Goal: Task Accomplishment & Management: Use online tool/utility

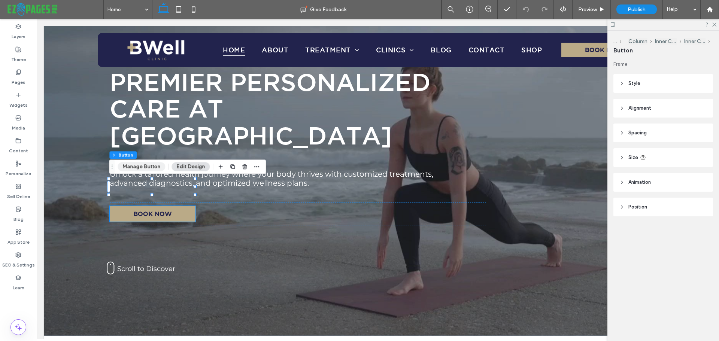
click at [144, 163] on button "Manage Button" at bounding box center [142, 166] width 48 height 9
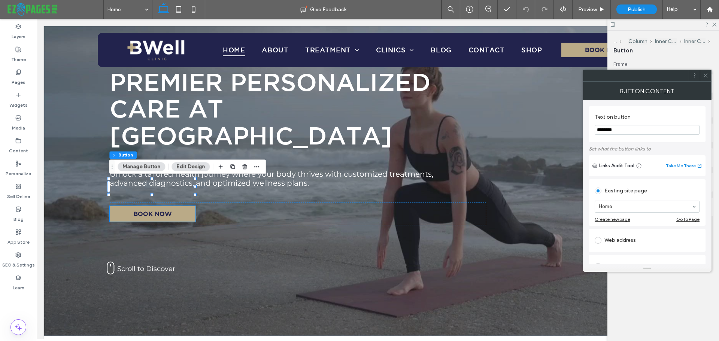
click at [703, 78] on span at bounding box center [706, 75] width 6 height 11
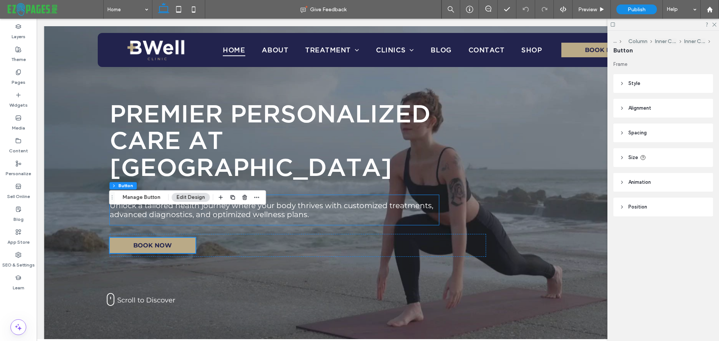
scroll to position [75, 0]
click at [24, 78] on label "Pages" at bounding box center [19, 80] width 14 height 10
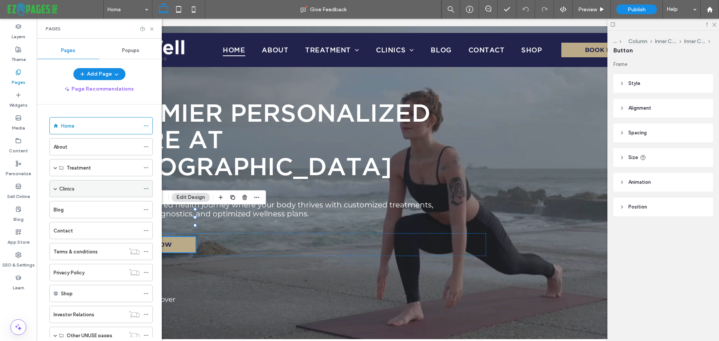
scroll to position [25, 0]
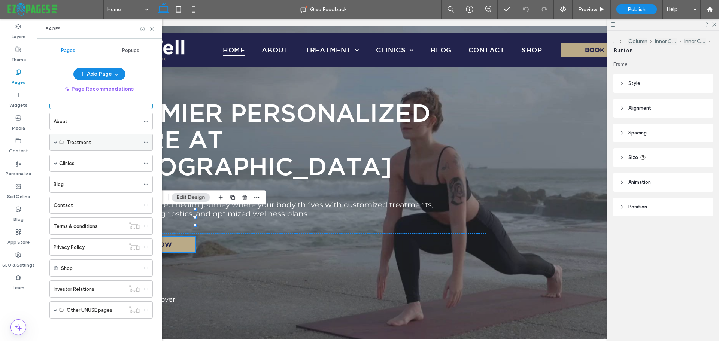
click at [70, 143] on label "Treatment" at bounding box center [79, 142] width 24 height 13
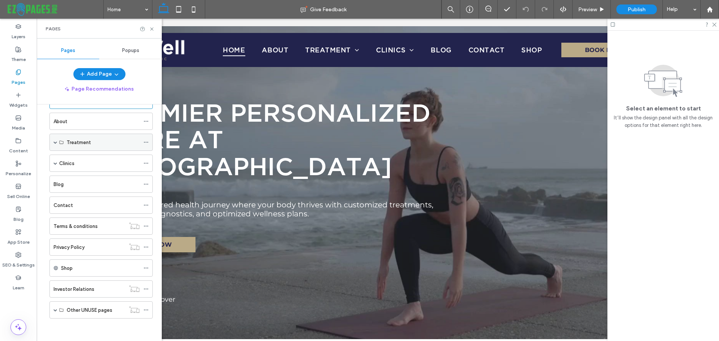
click at [55, 144] on span at bounding box center [56, 142] width 4 height 4
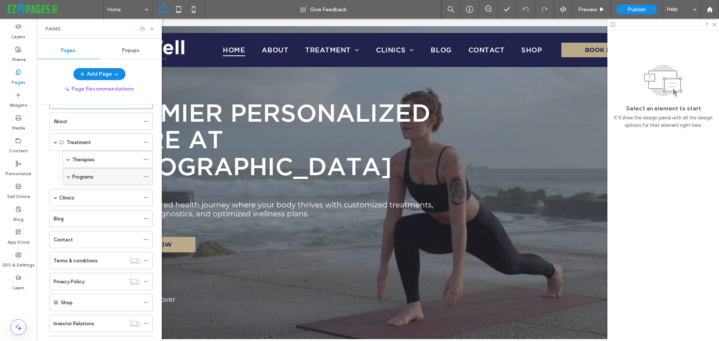
click at [69, 174] on span at bounding box center [69, 177] width 4 height 16
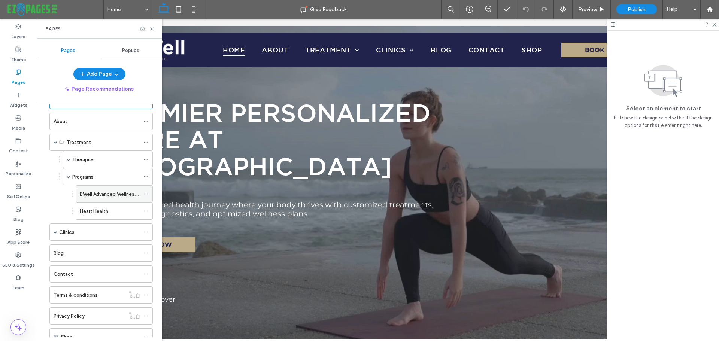
click at [97, 192] on label "BWell Advanced Wellness Physical" at bounding box center [118, 194] width 77 height 13
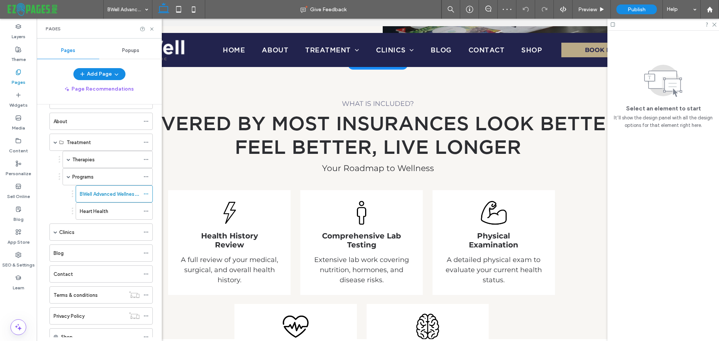
scroll to position [341, 0]
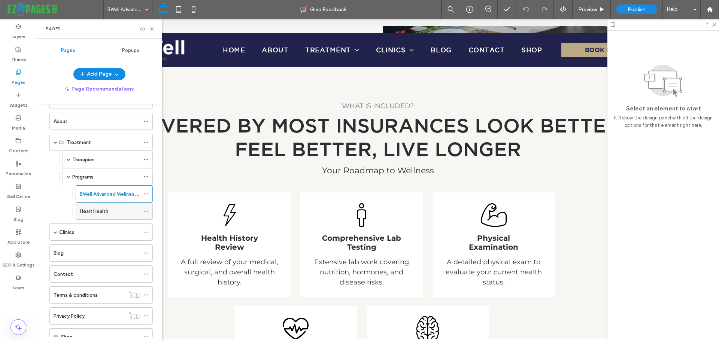
click at [116, 215] on div "Heart Health" at bounding box center [110, 211] width 60 height 8
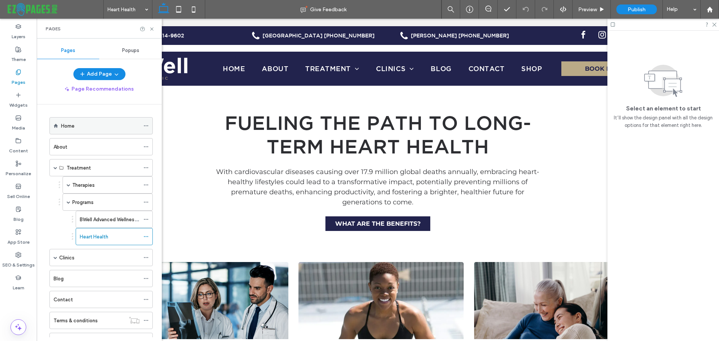
click at [94, 122] on div "Home" at bounding box center [100, 126] width 79 height 8
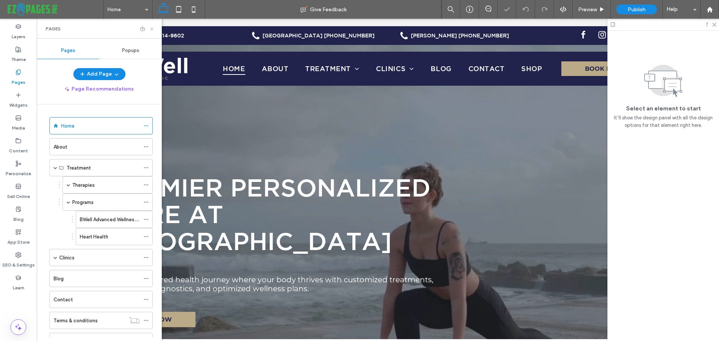
click at [153, 29] on icon at bounding box center [152, 29] width 6 height 6
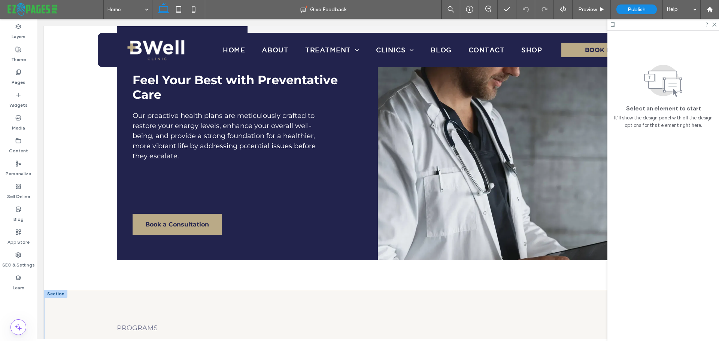
scroll to position [824, 0]
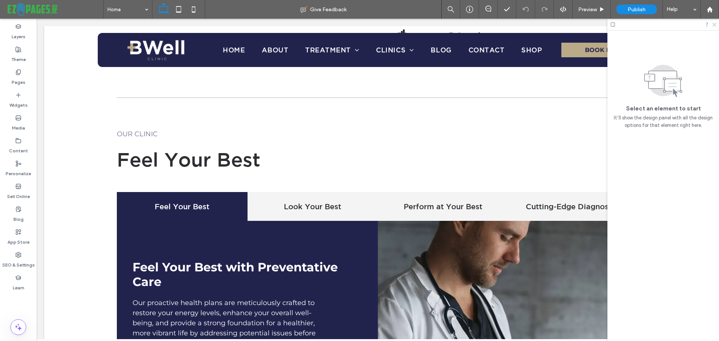
drag, startPoint x: 715, startPoint y: 23, endPoint x: 678, endPoint y: 6, distance: 41.4
click at [715, 23] on icon at bounding box center [714, 24] width 5 height 5
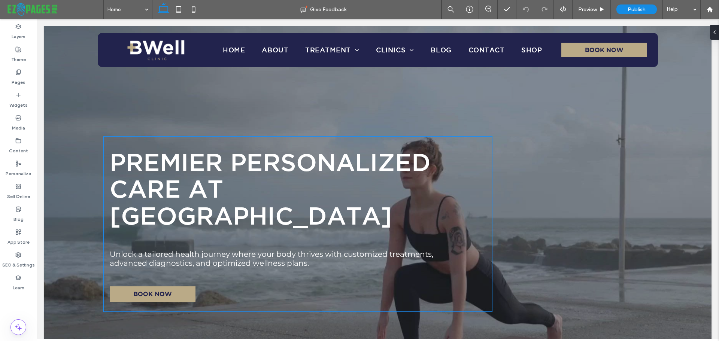
scroll to position [0, 0]
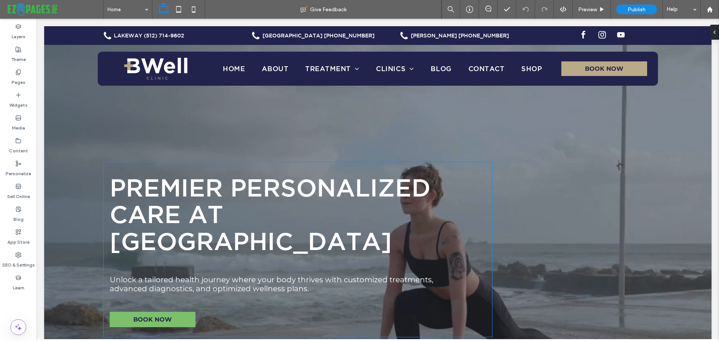
click at [173, 312] on link "BOOK NOW" at bounding box center [153, 319] width 86 height 15
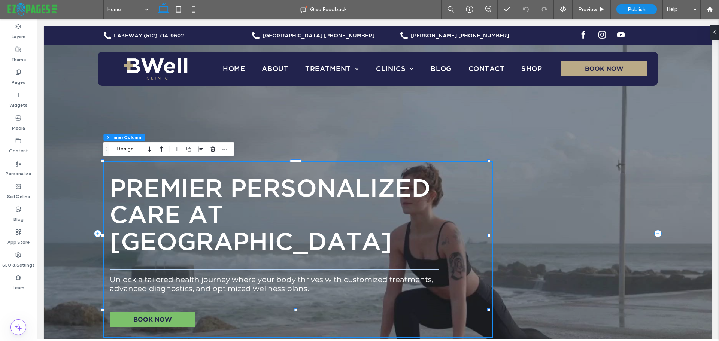
click at [173, 312] on link "BOOK NOW" at bounding box center [153, 319] width 86 height 15
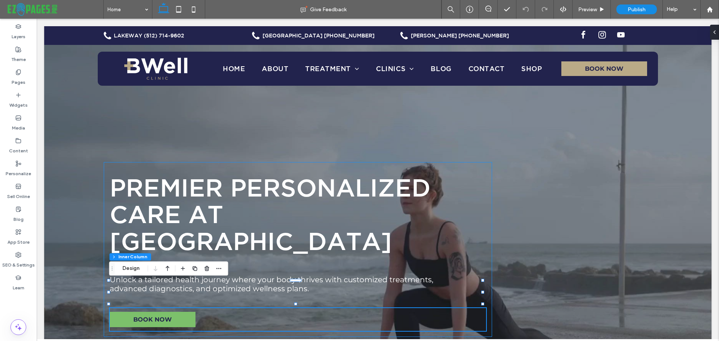
click at [173, 312] on link "BOOK NOW" at bounding box center [153, 319] width 86 height 15
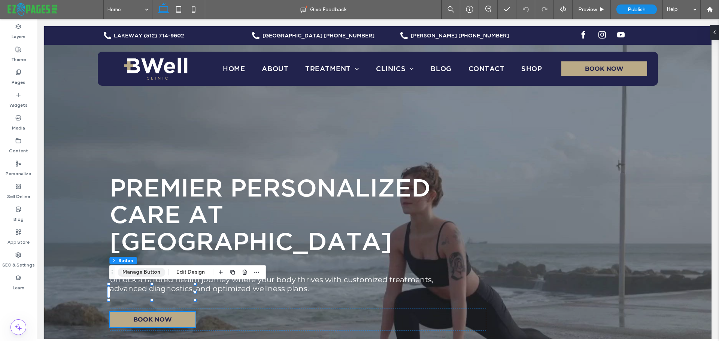
click at [143, 273] on button "Manage Button" at bounding box center [142, 272] width 48 height 9
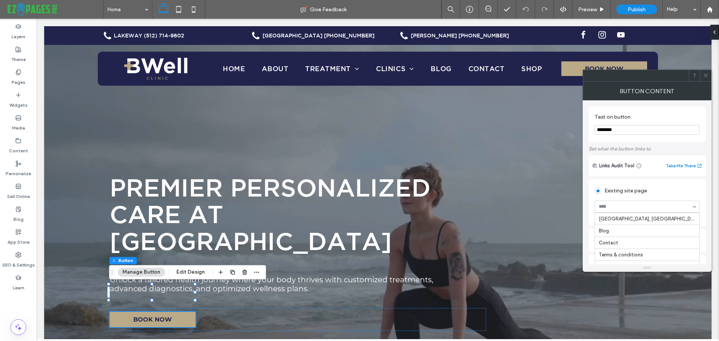
scroll to position [141, 0]
click at [708, 79] on span at bounding box center [706, 75] width 6 height 11
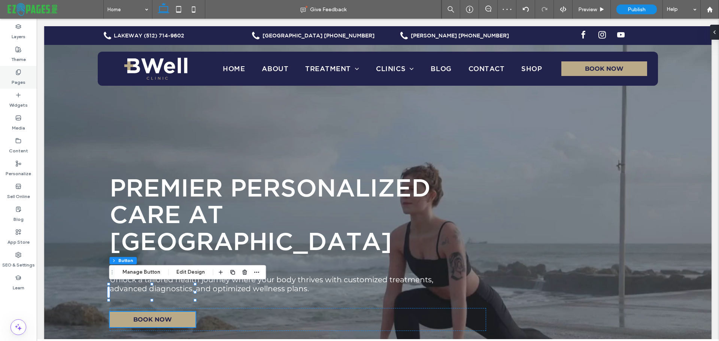
click at [19, 74] on use at bounding box center [18, 72] width 4 height 5
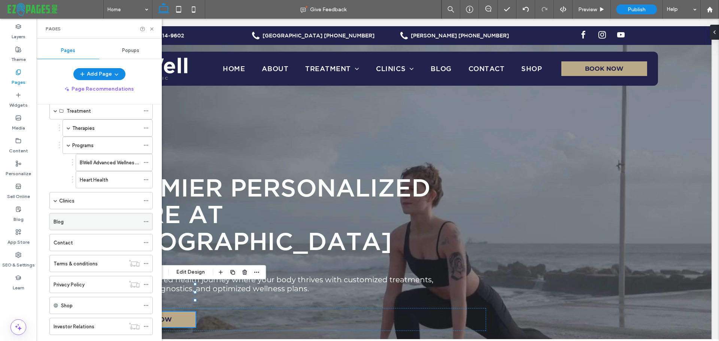
scroll to position [94, 0]
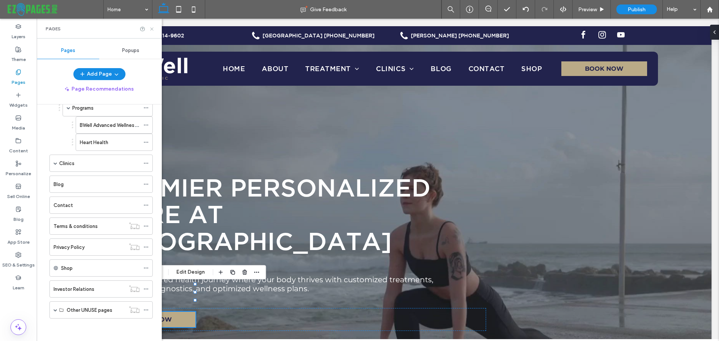
click at [150, 29] on icon at bounding box center [152, 29] width 6 height 6
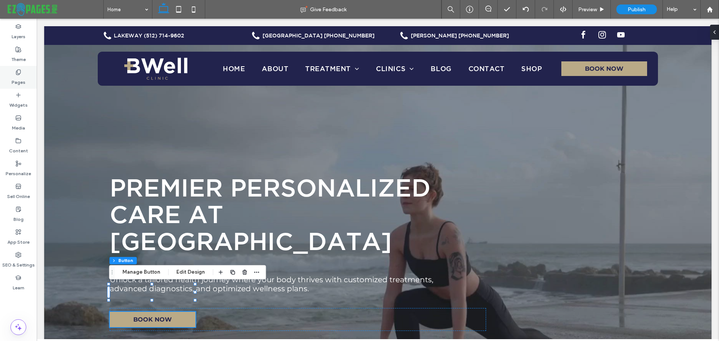
click at [9, 73] on div "Pages" at bounding box center [18, 77] width 37 height 23
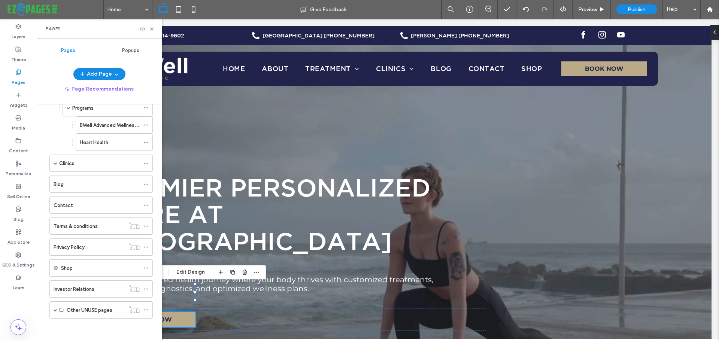
click at [72, 196] on ol "Home About Treatment Therapies Therapeutic [MEDICAL_DATA] Programs BWell Advanc…" at bounding box center [96, 171] width 113 height 296
click at [72, 202] on div "Contact" at bounding box center [97, 205] width 86 height 8
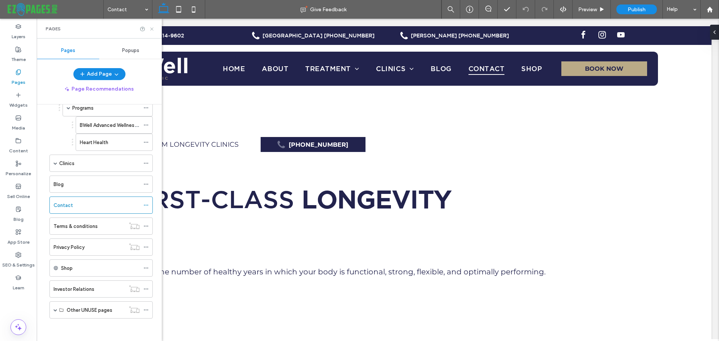
click at [151, 30] on icon at bounding box center [152, 29] width 6 height 6
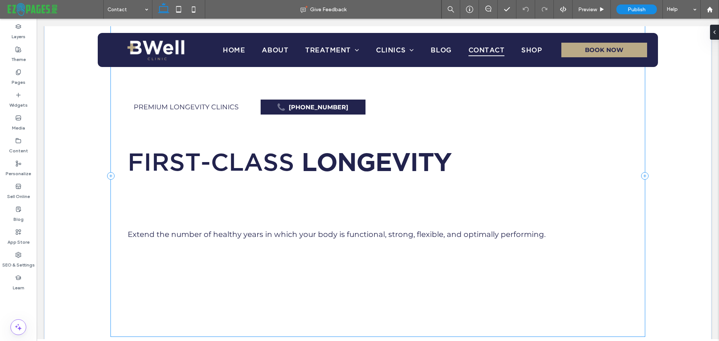
scroll to position [187, 0]
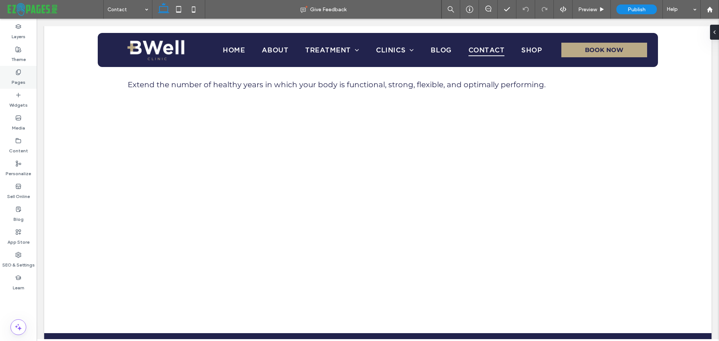
click at [22, 80] on label "Pages" at bounding box center [19, 80] width 14 height 10
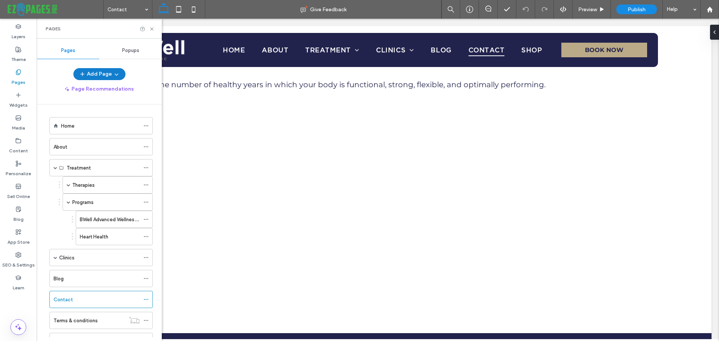
click at [93, 73] on button "Add Page" at bounding box center [99, 74] width 52 height 12
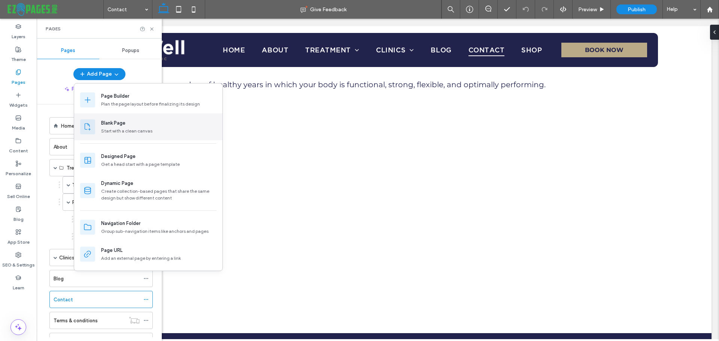
click at [118, 123] on div "Blank Page" at bounding box center [113, 122] width 24 height 7
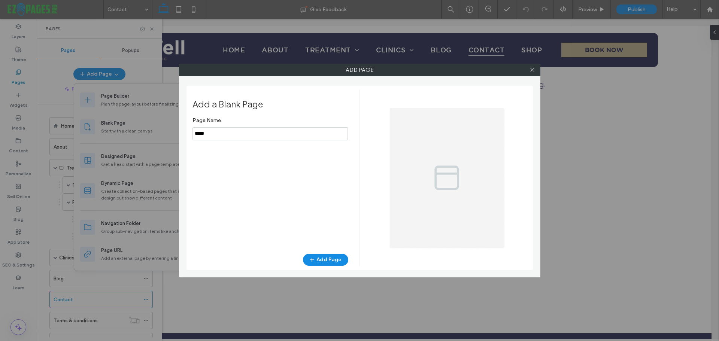
drag, startPoint x: 232, startPoint y: 137, endPoint x: 185, endPoint y: 137, distance: 46.8
click at [185, 137] on div "Add Page Add a Blank Page Page Name Add Page" at bounding box center [359, 170] width 361 height 213
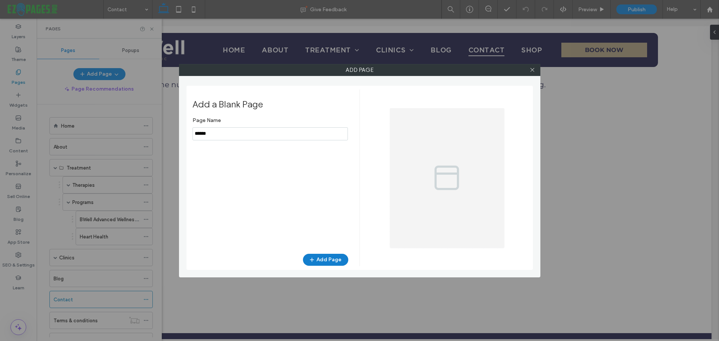
type input "******"
click at [329, 259] on button "Add Page" at bounding box center [325, 260] width 45 height 12
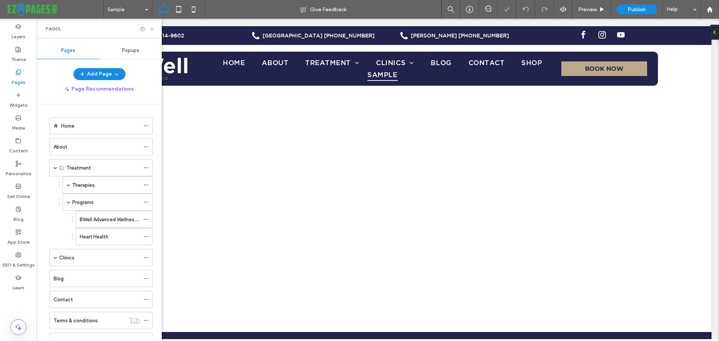
click at [152, 27] on icon at bounding box center [152, 29] width 6 height 6
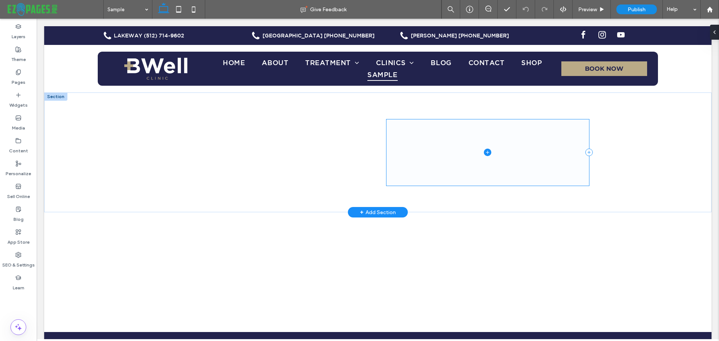
click at [438, 154] on span at bounding box center [487, 152] width 203 height 66
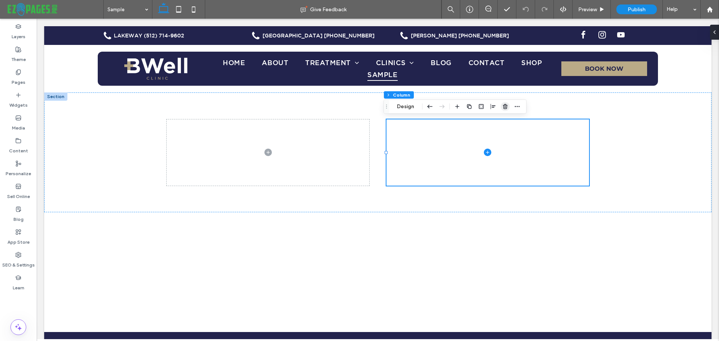
click at [504, 106] on icon "button" at bounding box center [505, 107] width 6 height 6
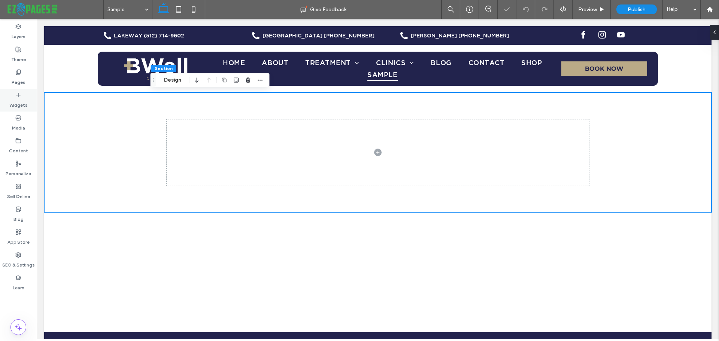
click at [18, 100] on label "Widgets" at bounding box center [18, 103] width 18 height 10
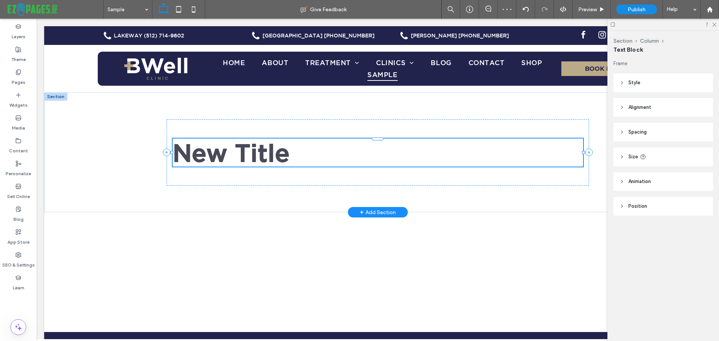
click at [250, 148] on span "New Title" at bounding box center [231, 152] width 117 height 27
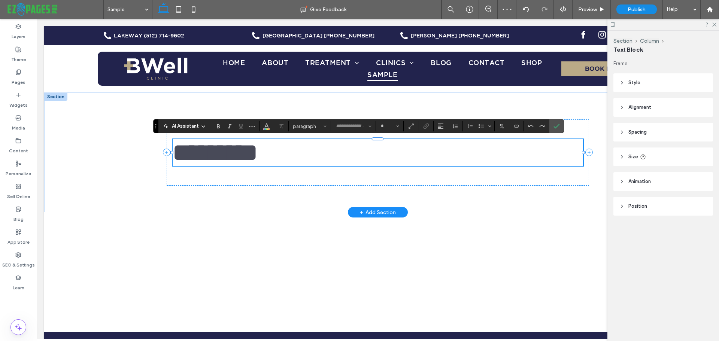
type input "**********"
type input "**"
click at [19, 75] on use at bounding box center [18, 72] width 4 height 5
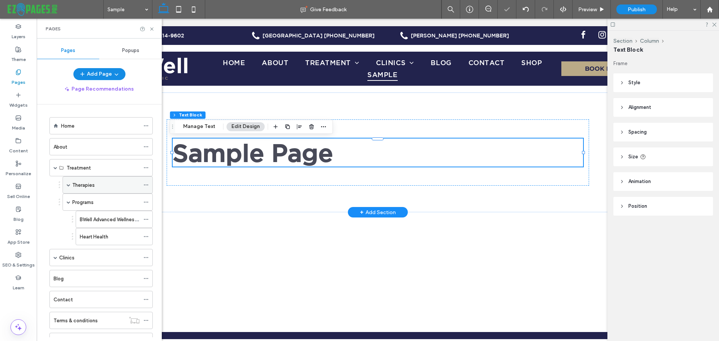
click at [69, 187] on span at bounding box center [69, 185] width 4 height 4
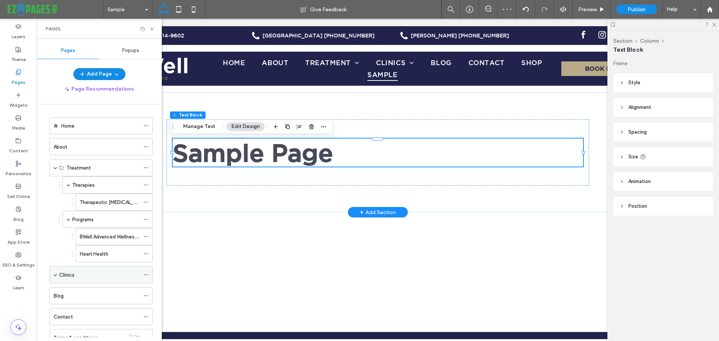
click at [51, 273] on div "Clinics" at bounding box center [100, 274] width 103 height 17
click at [58, 271] on div "Clinics" at bounding box center [100, 274] width 103 height 17
click at [54, 276] on span at bounding box center [56, 275] width 4 height 4
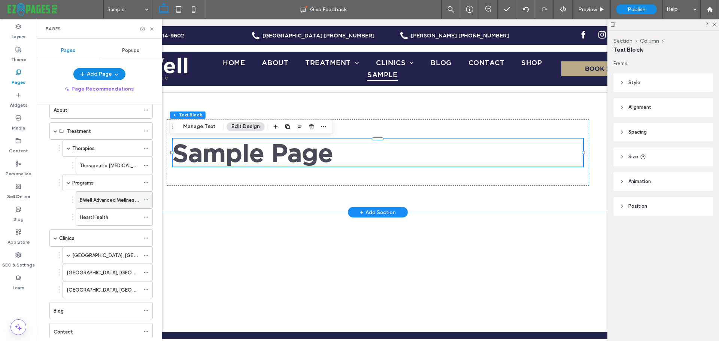
scroll to position [112, 0]
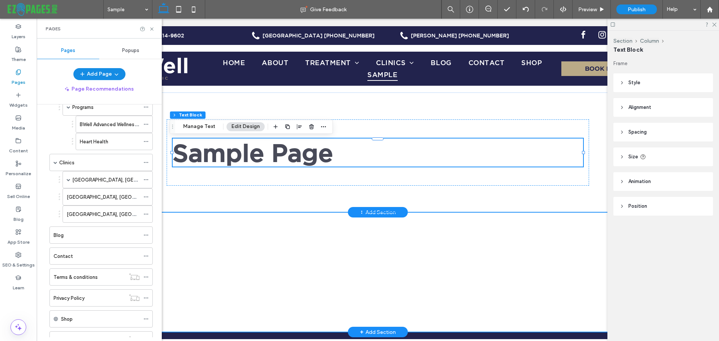
click at [199, 234] on div at bounding box center [377, 272] width 449 height 120
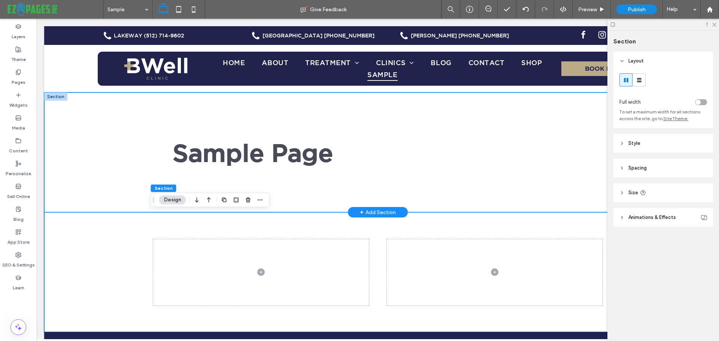
click at [131, 185] on div "Sample Page" at bounding box center [377, 153] width 667 height 120
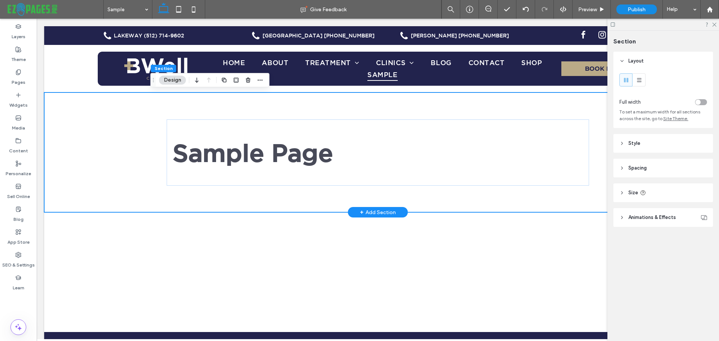
click at [130, 149] on div "Sample Page" at bounding box center [377, 153] width 667 height 120
click at [15, 81] on label "Pages" at bounding box center [19, 80] width 14 height 10
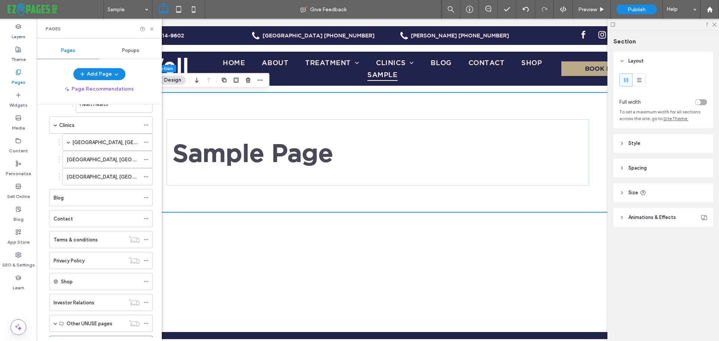
scroll to position [184, 0]
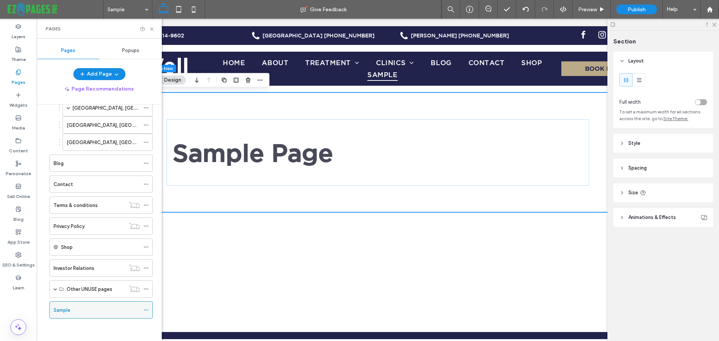
click at [148, 310] on use at bounding box center [146, 310] width 4 height 1
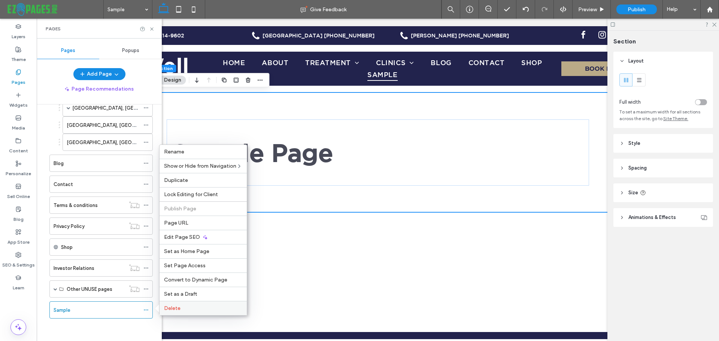
click at [176, 305] on span "Delete" at bounding box center [172, 308] width 16 height 6
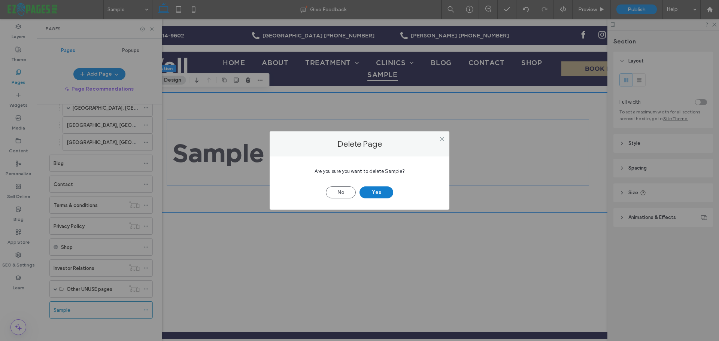
click at [380, 192] on button "Yes" at bounding box center [377, 193] width 34 height 12
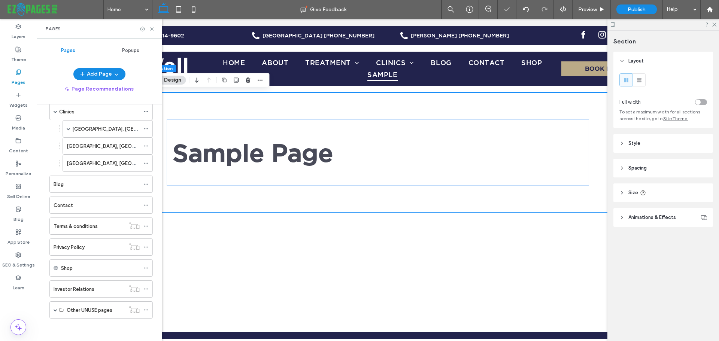
scroll to position [163, 0]
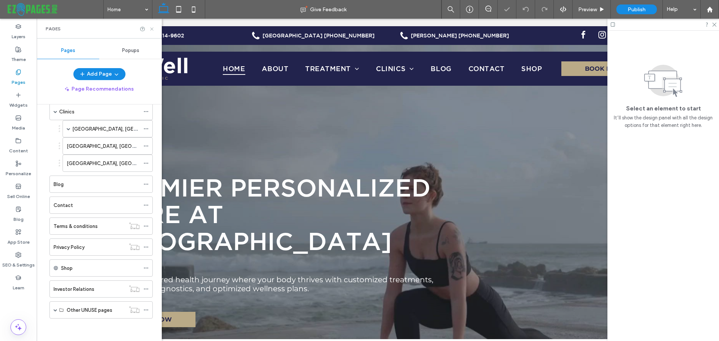
click at [151, 31] on icon at bounding box center [152, 29] width 6 height 6
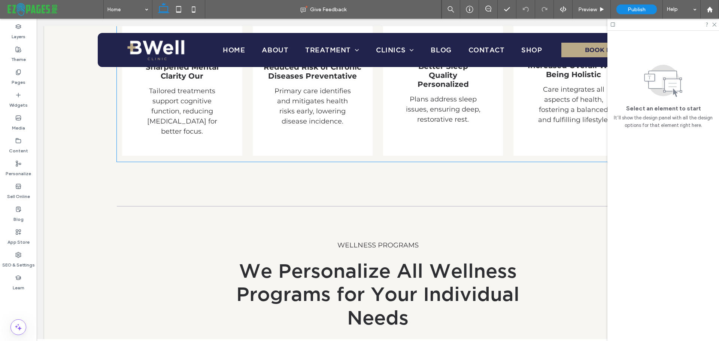
scroll to position [1648, 0]
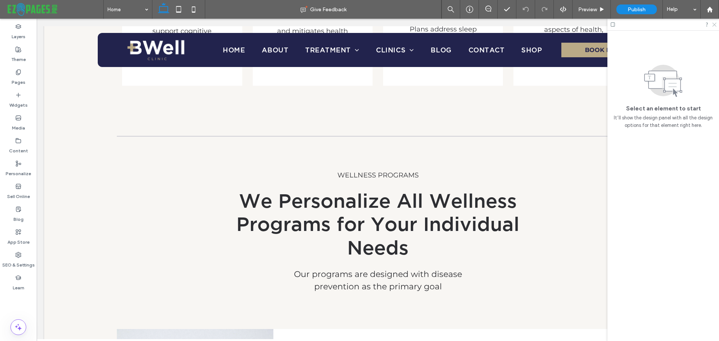
click at [714, 24] on icon at bounding box center [714, 24] width 5 height 5
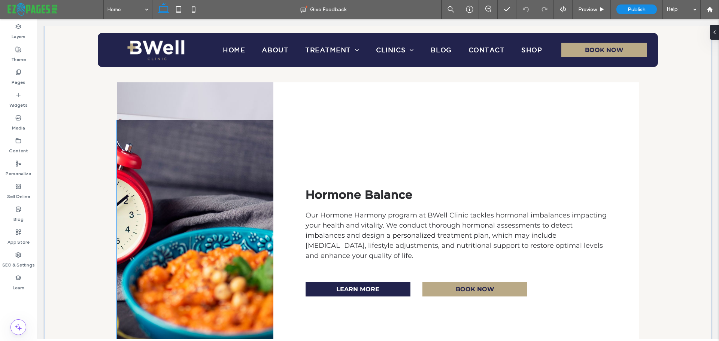
scroll to position [2921, 0]
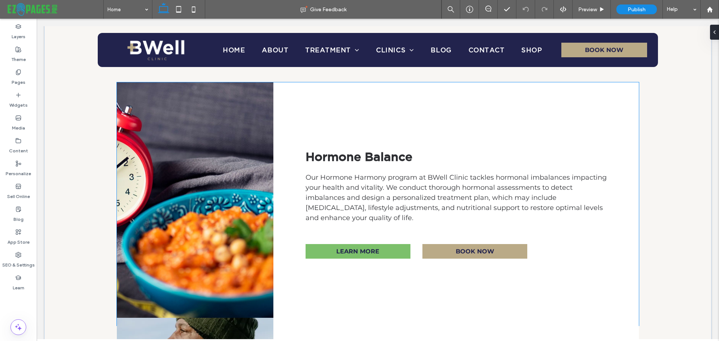
click at [355, 248] on span "LEARN MORE" at bounding box center [357, 251] width 43 height 7
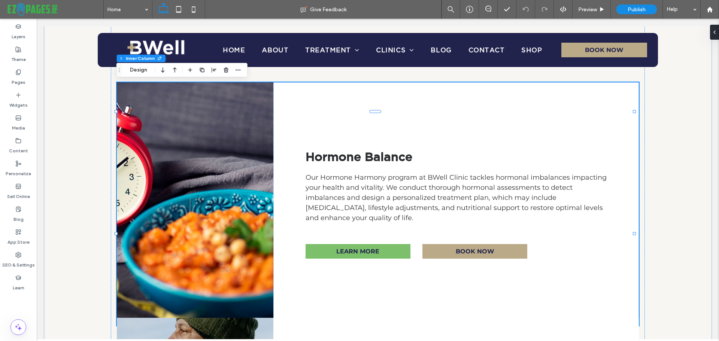
click at [355, 248] on span "LEARN MORE" at bounding box center [357, 251] width 43 height 7
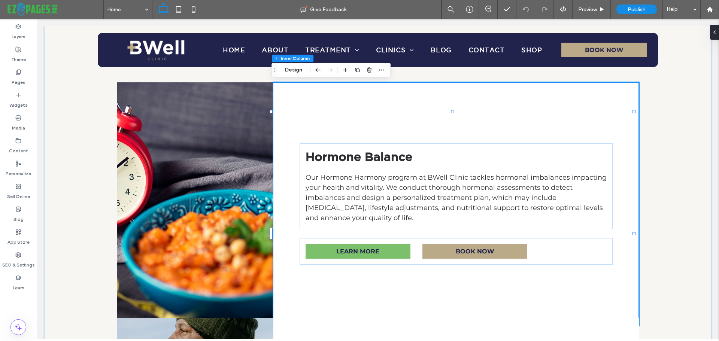
click at [355, 248] on span "LEARN MORE" at bounding box center [357, 251] width 43 height 7
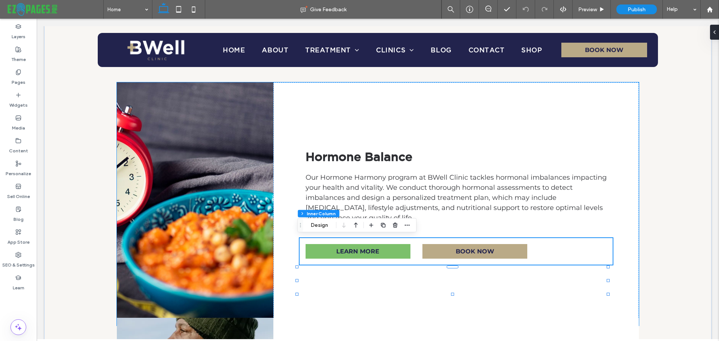
click at [355, 248] on span "LEARN MORE" at bounding box center [357, 251] width 43 height 7
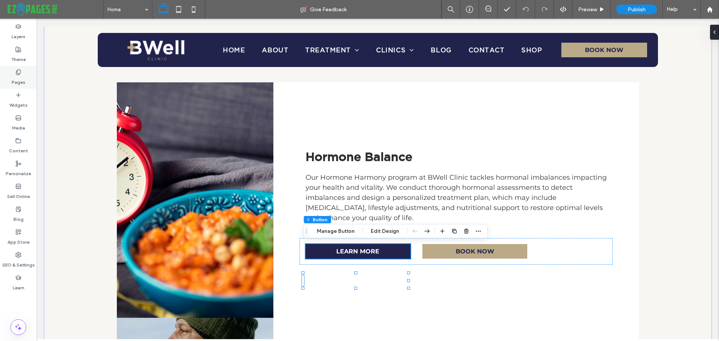
click at [11, 78] on div "Pages" at bounding box center [18, 77] width 37 height 23
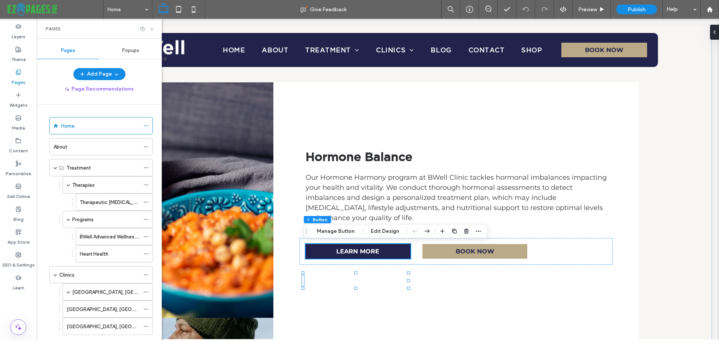
click at [152, 29] on use at bounding box center [151, 28] width 3 height 3
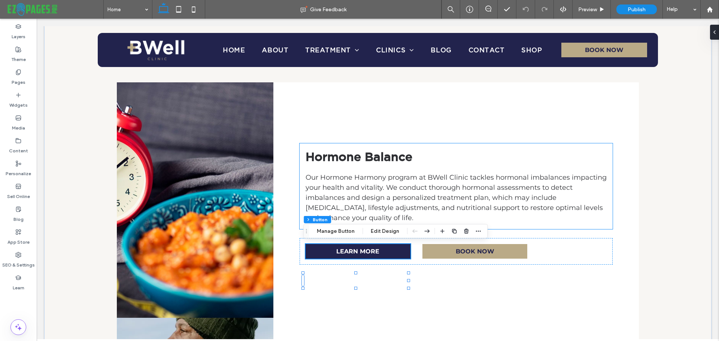
click at [342, 200] on span "Our Hormone Harmony program at BWell Clinic tackles hormonal imbalances impacti…" at bounding box center [456, 197] width 301 height 49
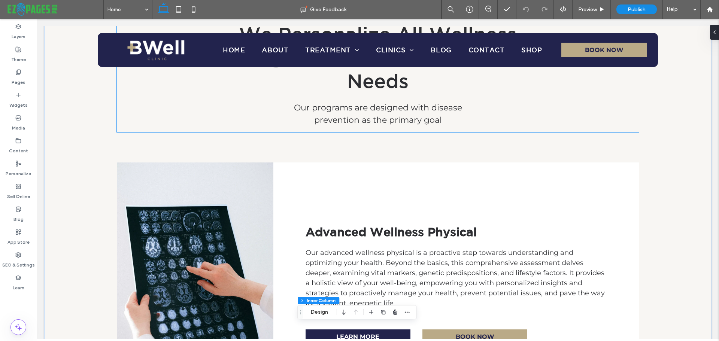
scroll to position [1873, 0]
